Goal: Transaction & Acquisition: Purchase product/service

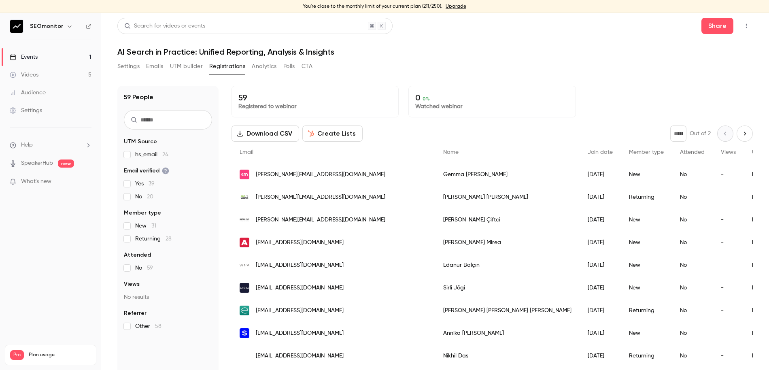
click at [119, 67] on button "Settings" at bounding box center [128, 66] width 22 height 13
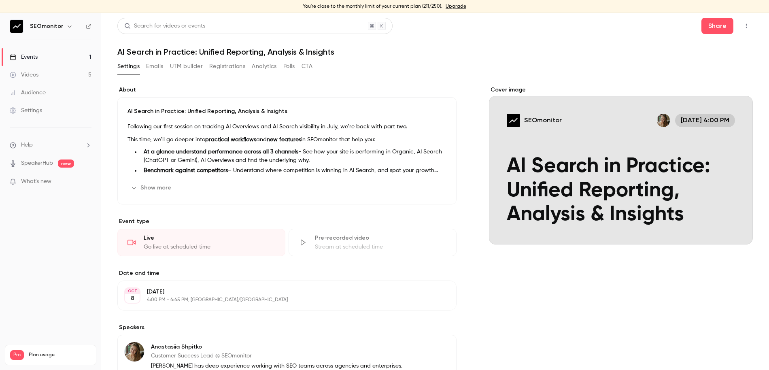
click at [50, 73] on link "Videos 5" at bounding box center [50, 75] width 101 height 18
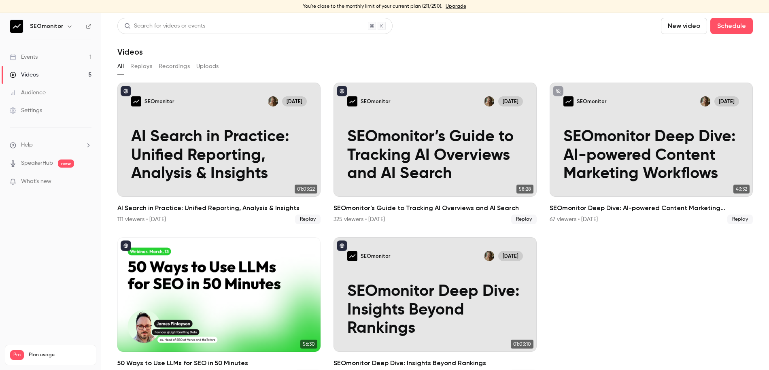
click at [46, 22] on h6 "SEOmonitor" at bounding box center [46, 26] width 33 height 8
click at [68, 23] on icon "button" at bounding box center [69, 26] width 6 height 6
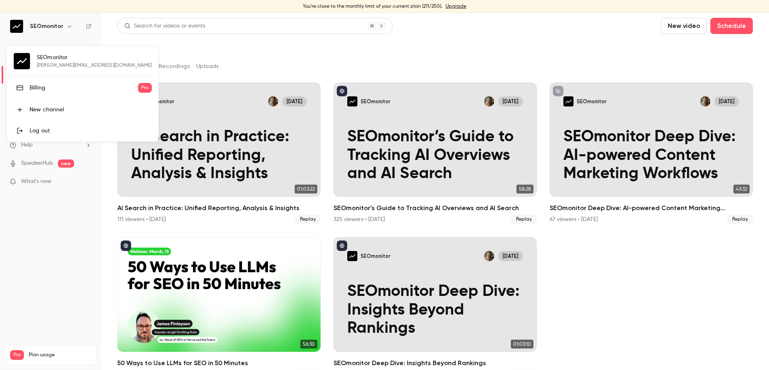
click at [49, 89] on div "Billing" at bounding box center [84, 88] width 109 height 8
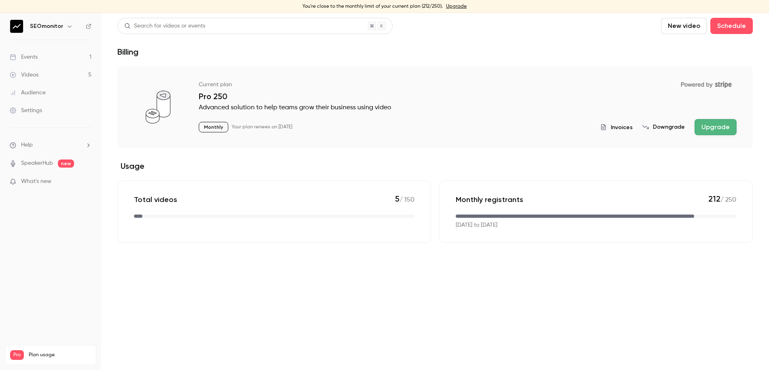
click at [43, 78] on link "Videos 5" at bounding box center [50, 75] width 101 height 18
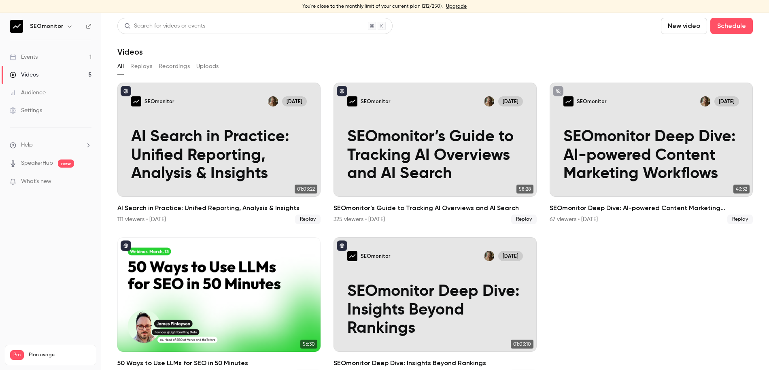
click at [172, 66] on button "Recordings" at bounding box center [174, 66] width 31 height 13
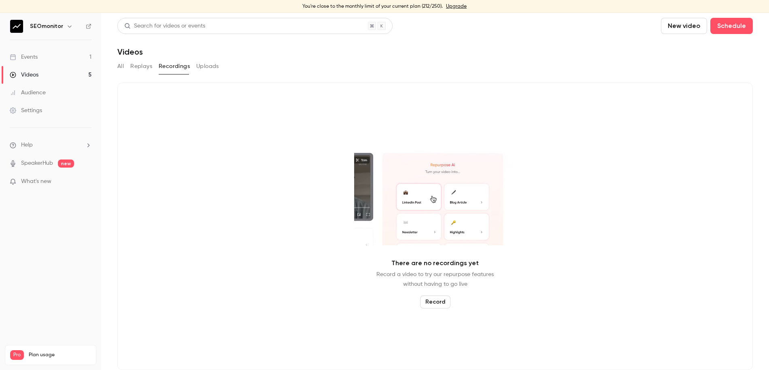
click at [133, 67] on button "Replays" at bounding box center [141, 66] width 22 height 13
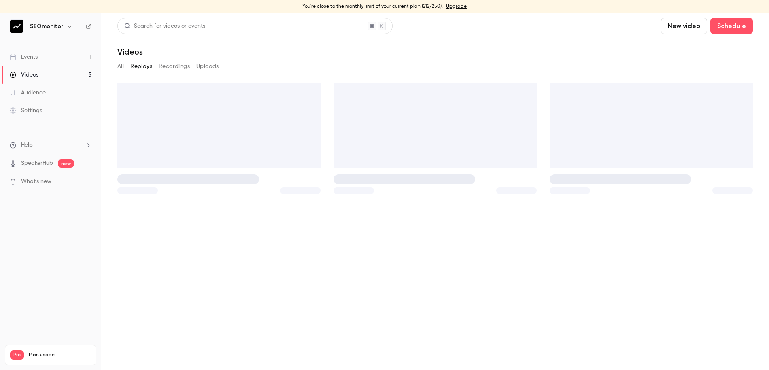
click at [113, 67] on main "Search for videos or events New video Schedule Videos All Replays Recordings Up…" at bounding box center [435, 191] width 668 height 357
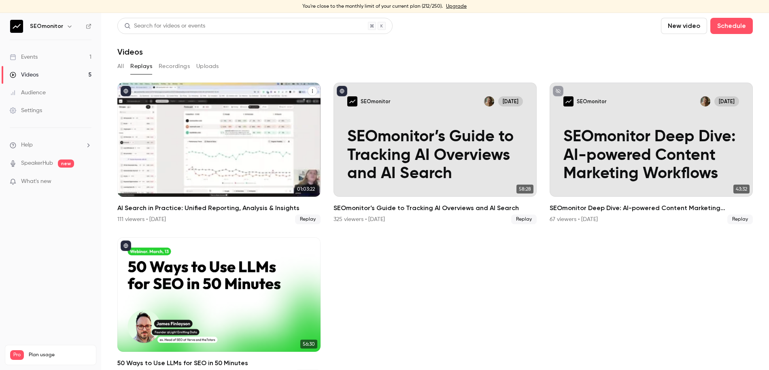
click at [227, 206] on h2 "AI Search in Practice: Unified Reporting, Analysis & Insights" at bounding box center [218, 208] width 203 height 10
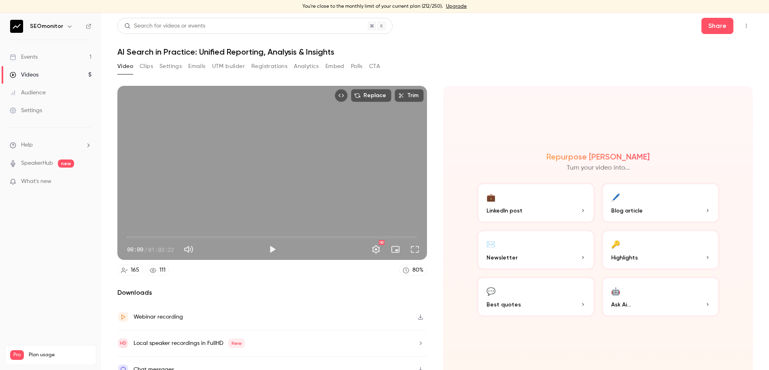
click at [276, 66] on button "Registrations" at bounding box center [269, 66] width 36 height 13
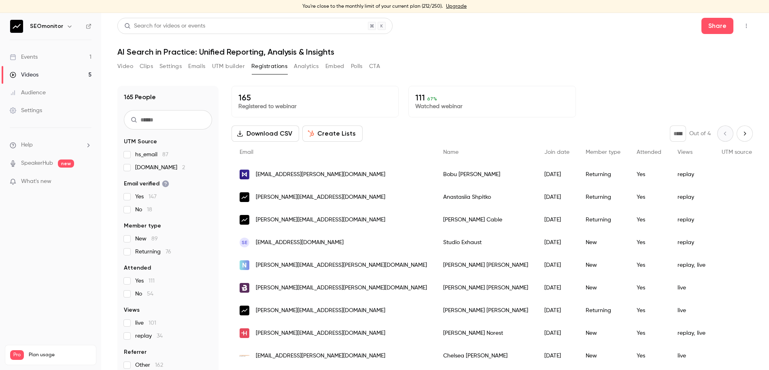
click at [198, 121] on input "text" at bounding box center [168, 119] width 88 height 19
paste input "**********"
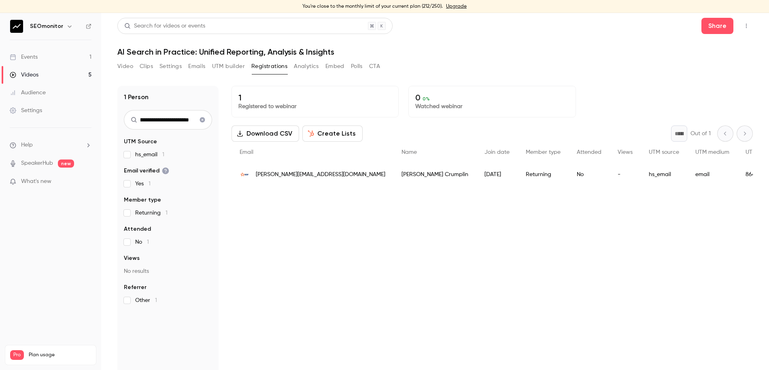
type input "**********"
click at [53, 72] on link "Videos 5" at bounding box center [50, 75] width 101 height 18
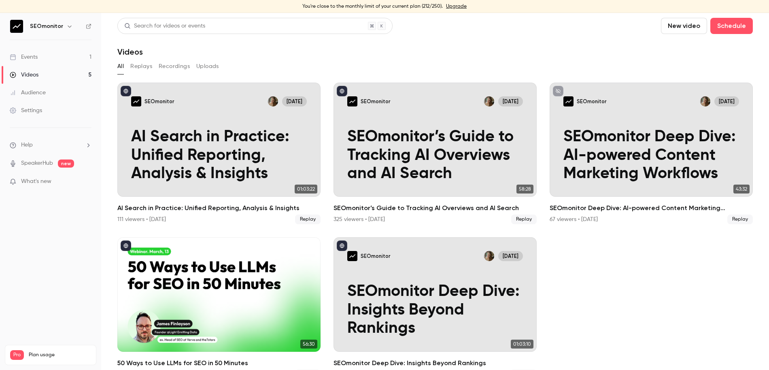
click at [30, 57] on div "Events" at bounding box center [24, 57] width 28 height 8
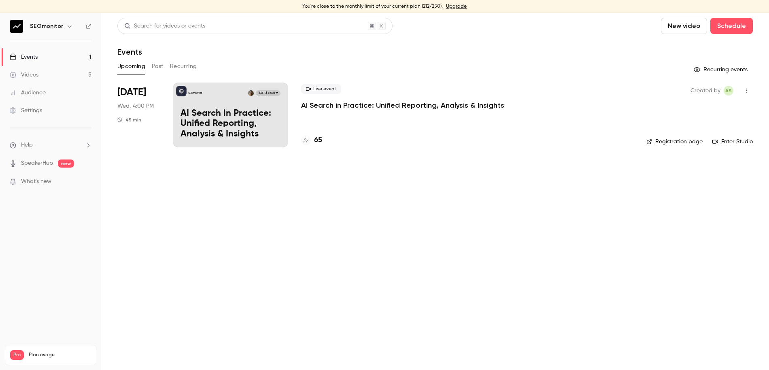
click at [44, 26] on h6 "SEOmonitor" at bounding box center [46, 26] width 33 height 8
click at [15, 28] on img at bounding box center [16, 26] width 13 height 13
click at [67, 28] on icon "button" at bounding box center [69, 26] width 6 height 6
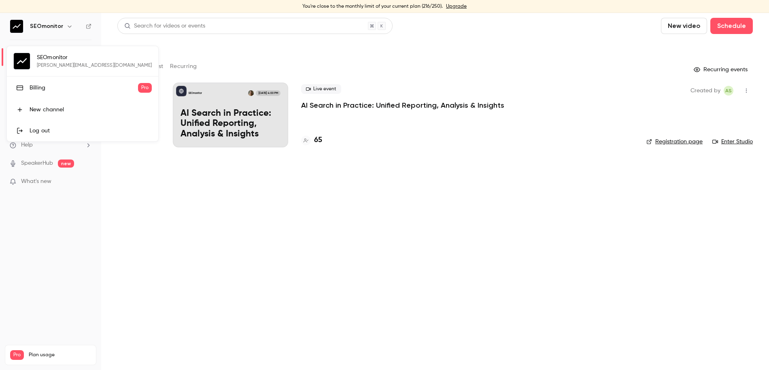
click at [44, 87] on div "Billing" at bounding box center [84, 88] width 109 height 8
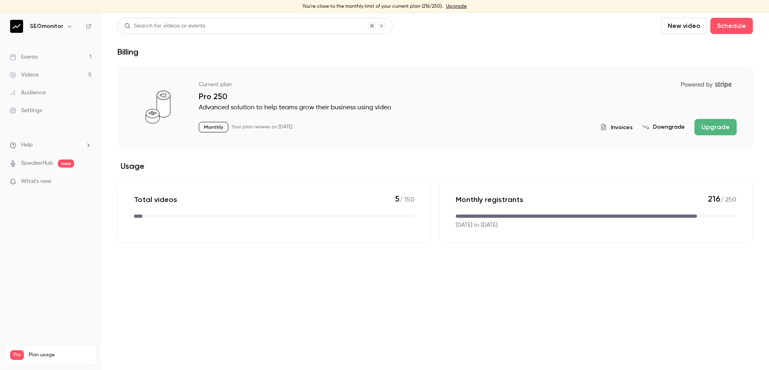
click at [719, 198] on p "216 / 250" at bounding box center [722, 199] width 28 height 11
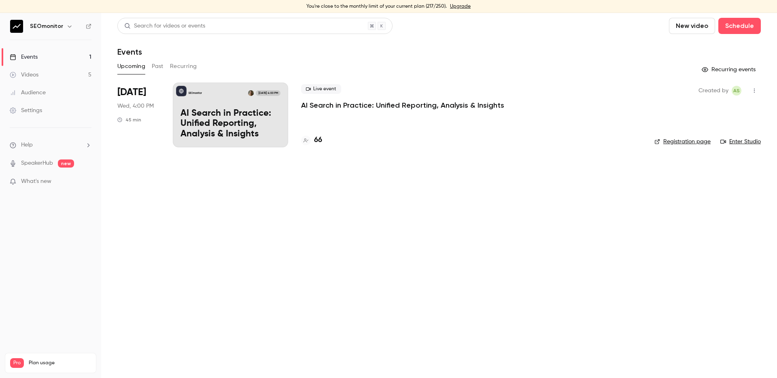
click at [64, 77] on link "Videos 5" at bounding box center [50, 75] width 101 height 18
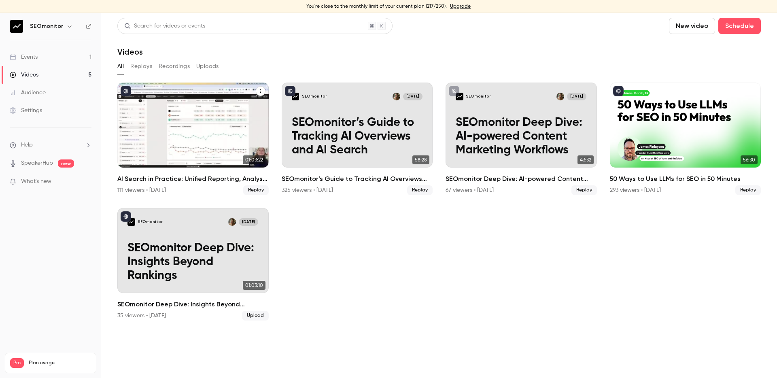
click at [209, 180] on h2 "AI Search in Practice: Unified Reporting, Analysis & Insights" at bounding box center [192, 179] width 151 height 10
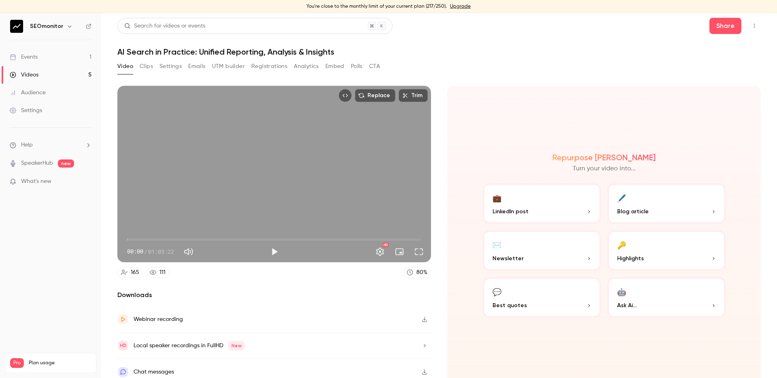
click at [145, 68] on button "Clips" at bounding box center [146, 66] width 13 height 13
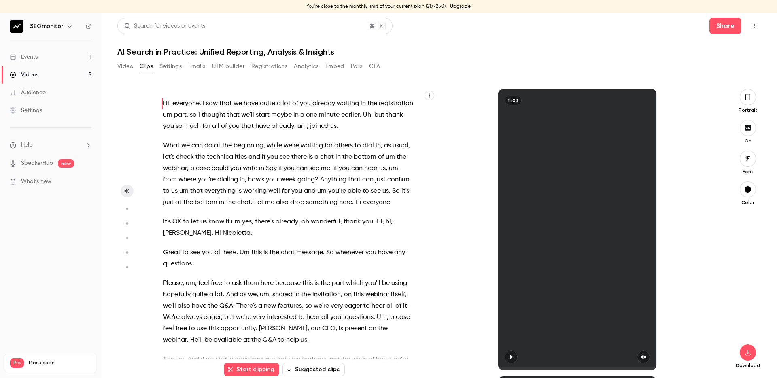
click at [170, 66] on section "Video Clips Settings Emails UTM builder Registrations Analytics Embed Polls CTA…" at bounding box center [439, 225] width 644 height 331
click at [199, 67] on button "Emails" at bounding box center [196, 66] width 17 height 13
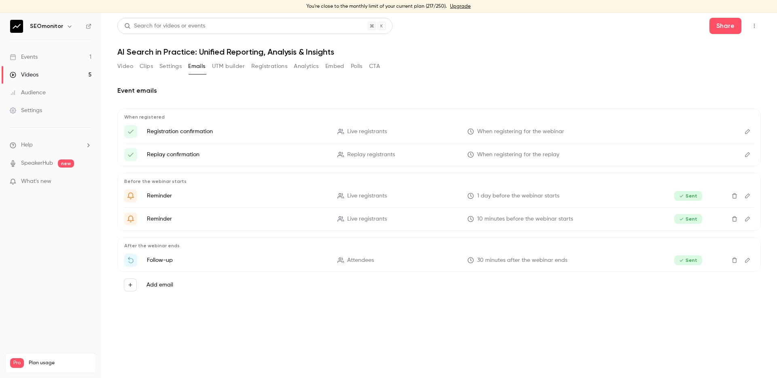
click at [167, 67] on button "Settings" at bounding box center [171, 66] width 22 height 13
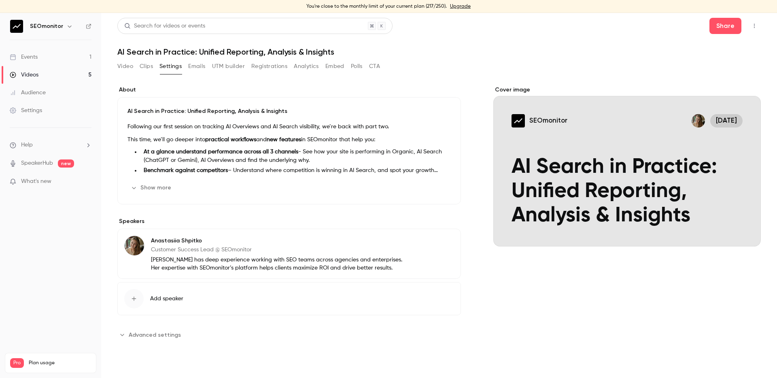
click at [234, 68] on button "UTM builder" at bounding box center [228, 66] width 33 height 13
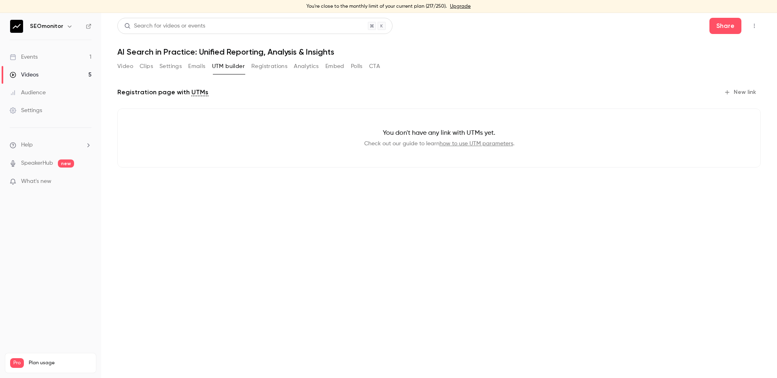
click at [268, 66] on button "Registrations" at bounding box center [269, 66] width 36 height 13
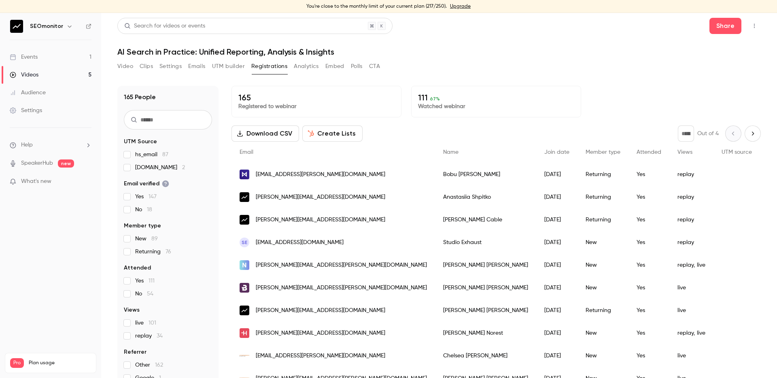
click at [301, 66] on button "Analytics" at bounding box center [306, 66] width 25 height 13
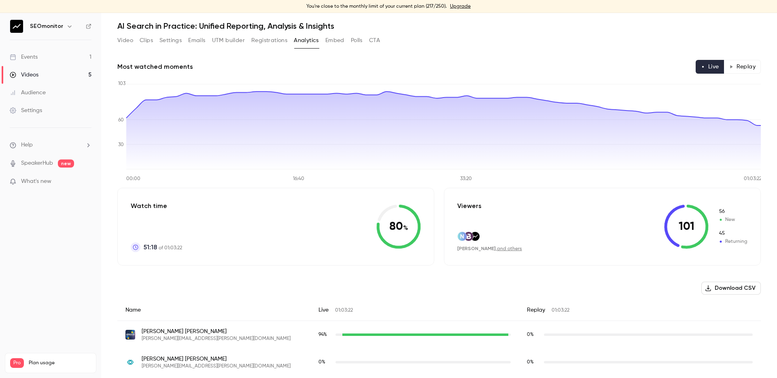
scroll to position [27, 0]
click at [328, 40] on button "Embed" at bounding box center [335, 39] width 19 height 13
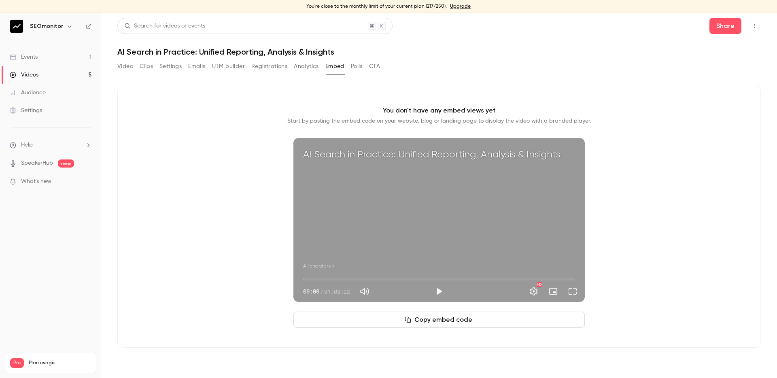
click at [224, 68] on button "UTM builder" at bounding box center [228, 66] width 33 height 13
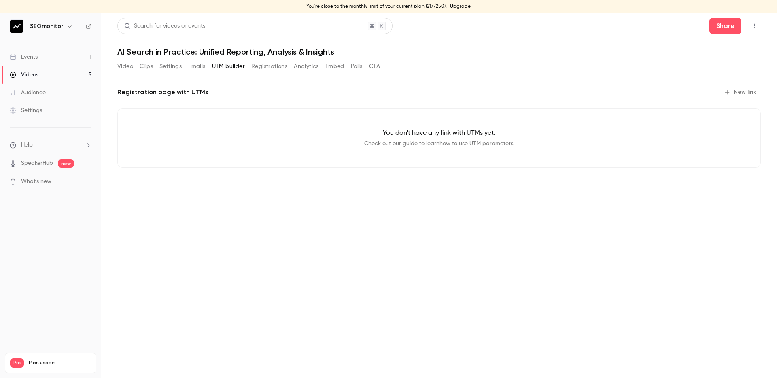
click at [188, 68] on div "Video Clips Settings Emails UTM builder Registrations Analytics Embed Polls CTA" at bounding box center [248, 66] width 263 height 13
click at [196, 66] on button "Emails" at bounding box center [196, 66] width 17 height 13
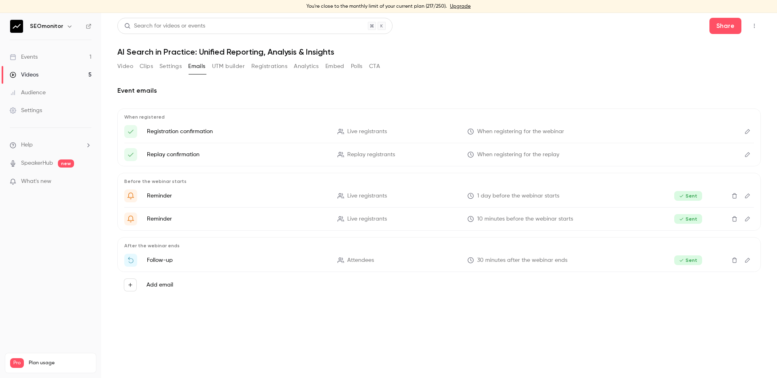
click at [159, 64] on div "Video Clips Settings Emails UTM builder Registrations Analytics Embed Polls CTA" at bounding box center [248, 66] width 263 height 13
click at [168, 65] on button "Settings" at bounding box center [171, 66] width 22 height 13
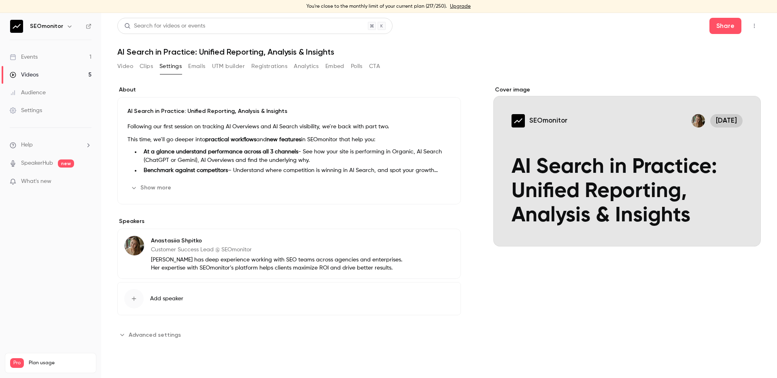
click at [124, 66] on button "Video" at bounding box center [125, 66] width 16 height 13
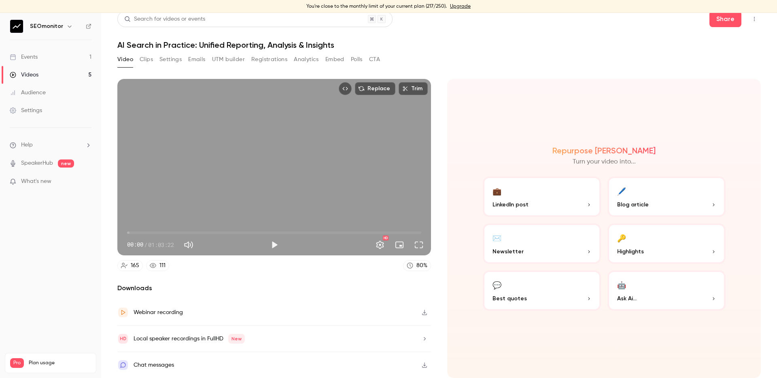
scroll to position [6, 0]
click at [426, 364] on icon "button" at bounding box center [424, 366] width 6 height 6
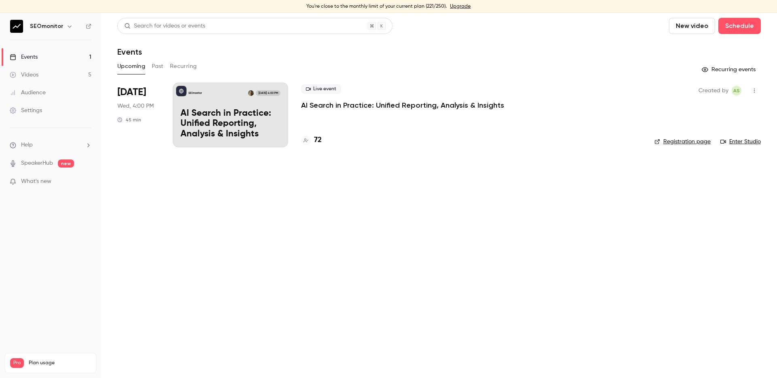
click at [54, 25] on h6 "SEOmonitor" at bounding box center [46, 26] width 33 height 8
click at [66, 26] on icon "button" at bounding box center [69, 26] width 6 height 6
click at [39, 89] on div "Billing" at bounding box center [84, 88] width 109 height 8
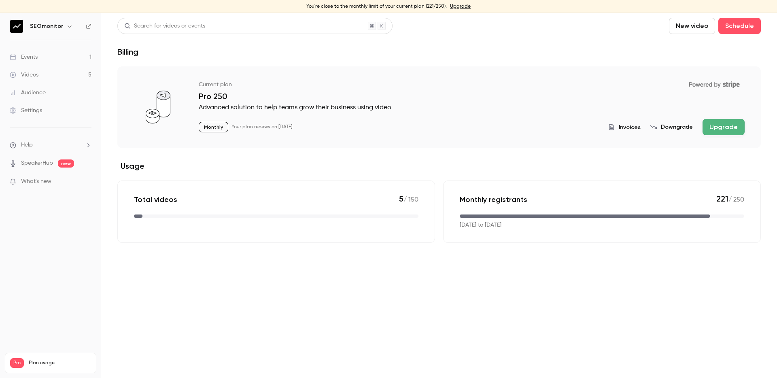
click at [502, 226] on p "[DATE] to [DATE]" at bounding box center [481, 225] width 42 height 9
drag, startPoint x: 714, startPoint y: 198, endPoint x: 750, endPoint y: 198, distance: 36.0
click at [750, 198] on div "Monthly registrants 221 / 250 Sep 25, 2025 to Oct 25, 2025" at bounding box center [602, 212] width 318 height 62
click at [728, 200] on p "221 / 250" at bounding box center [731, 199] width 28 height 11
click at [724, 132] on button "Upgrade" at bounding box center [724, 127] width 42 height 16
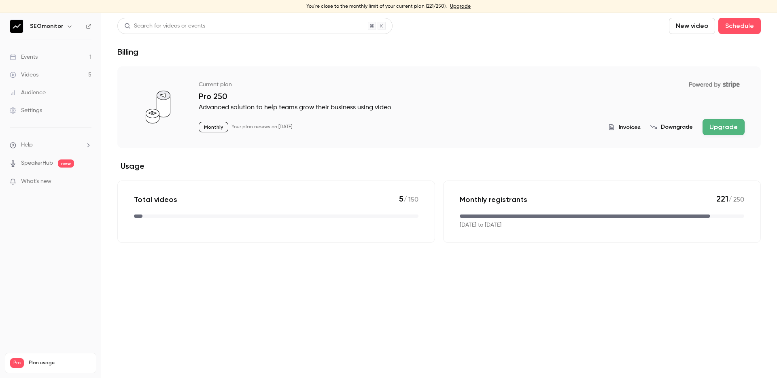
click at [724, 124] on button "Upgrade" at bounding box center [724, 127] width 42 height 16
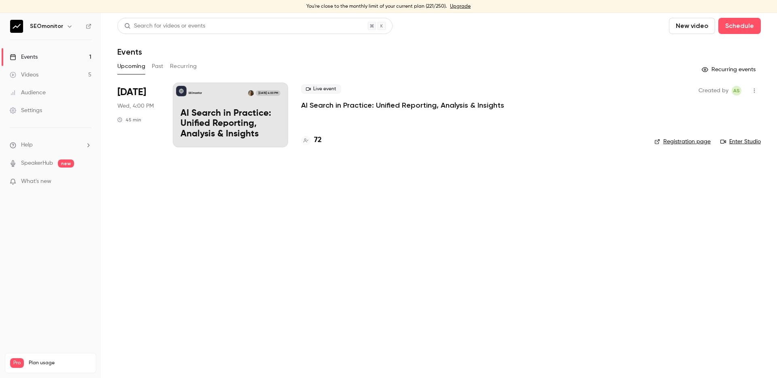
click at [65, 26] on button "button" at bounding box center [70, 26] width 10 height 10
click at [43, 87] on div "Billing" at bounding box center [84, 88] width 109 height 8
click at [42, 73] on link "Videos 5" at bounding box center [50, 75] width 101 height 18
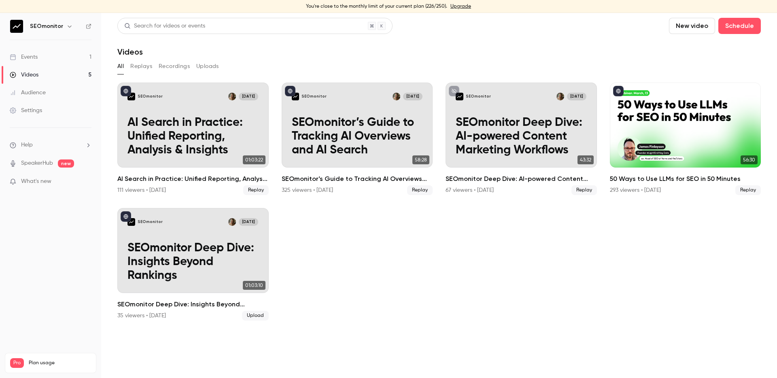
click at [37, 25] on h6 "SEOmonitor" at bounding box center [46, 26] width 33 height 8
click at [65, 25] on button "button" at bounding box center [70, 26] width 10 height 10
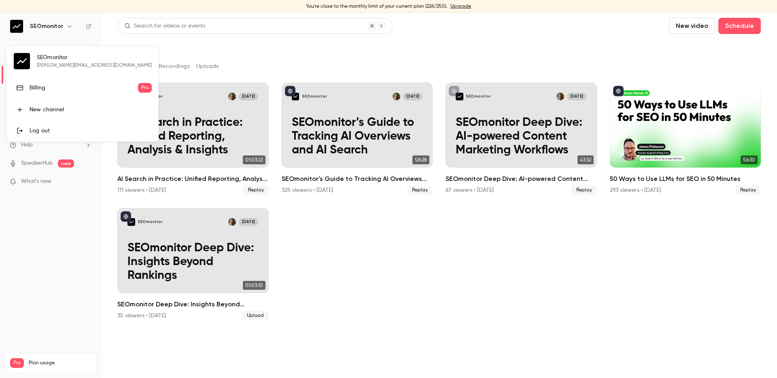
click at [66, 27] on div at bounding box center [388, 189] width 777 height 378
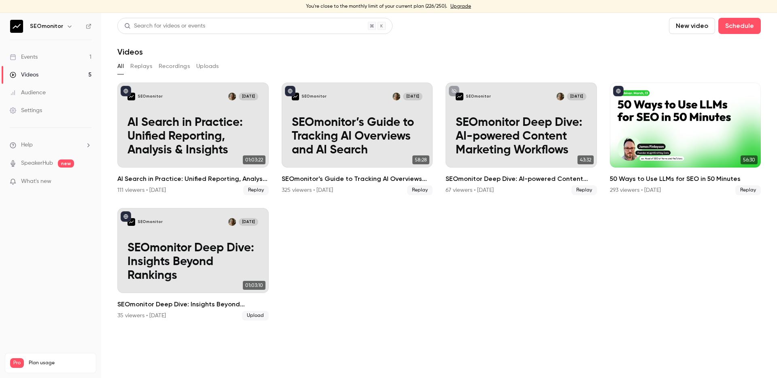
click at [68, 27] on icon "button" at bounding box center [70, 27] width 4 height 2
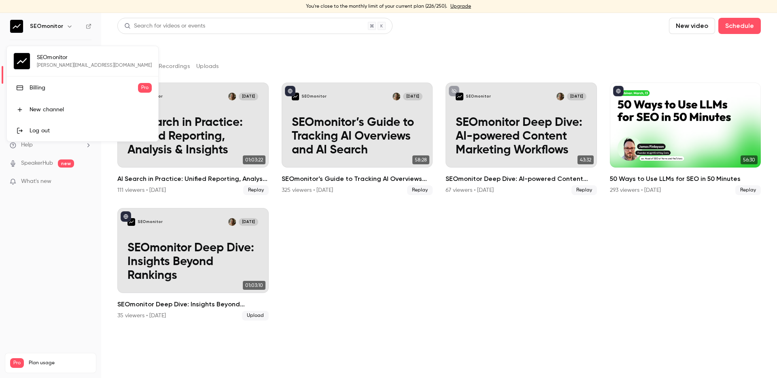
click at [38, 87] on div "Billing" at bounding box center [84, 88] width 109 height 8
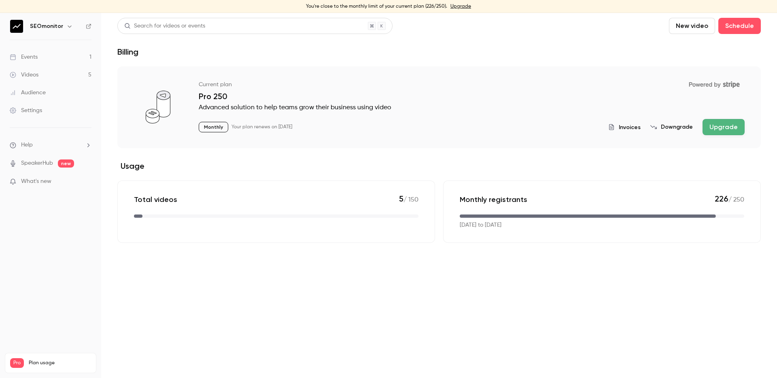
click at [742, 128] on button "Upgrade" at bounding box center [724, 127] width 42 height 16
